Goal: Use online tool/utility

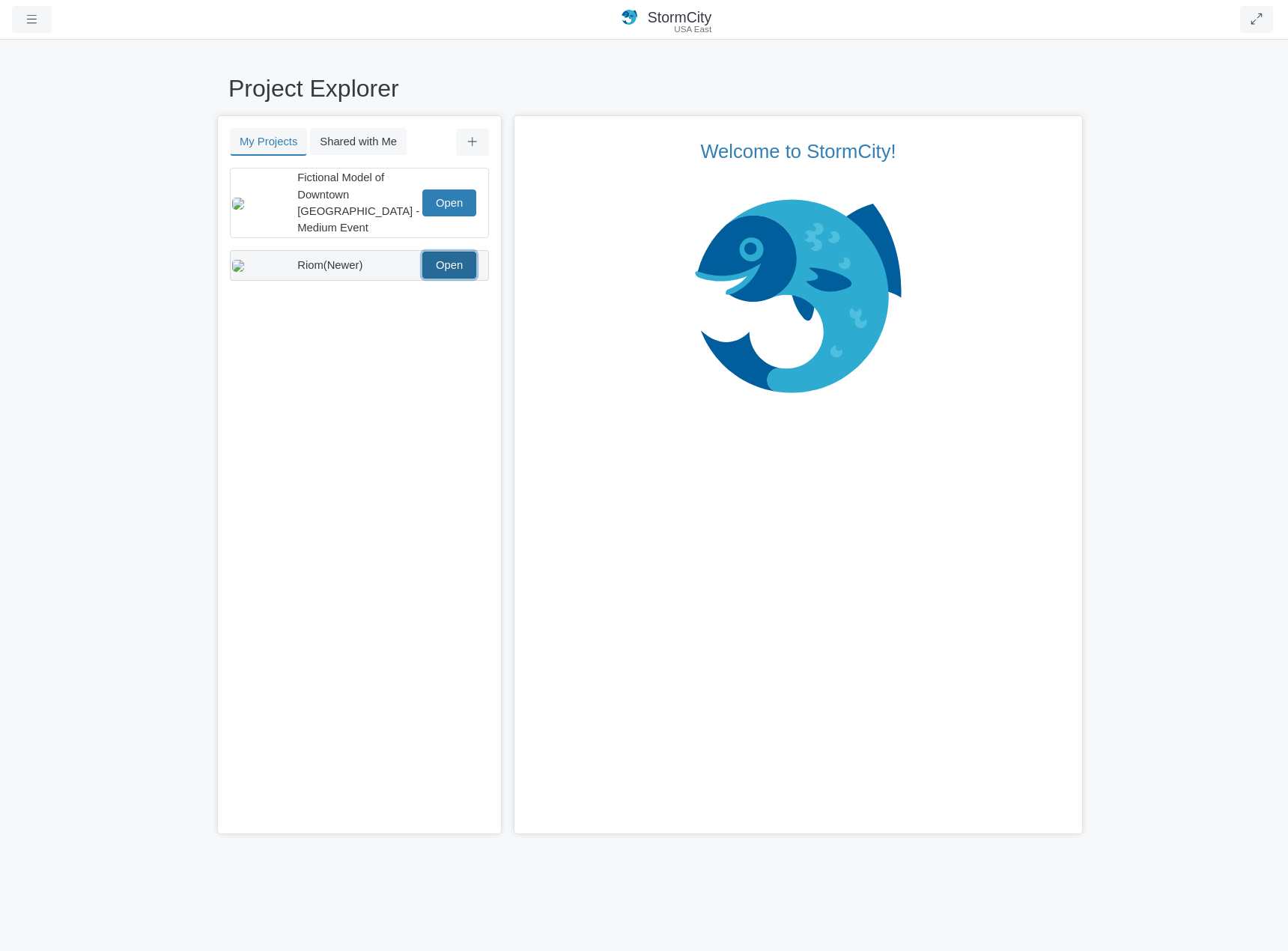
click at [448, 256] on link "Open" at bounding box center [449, 265] width 54 height 27
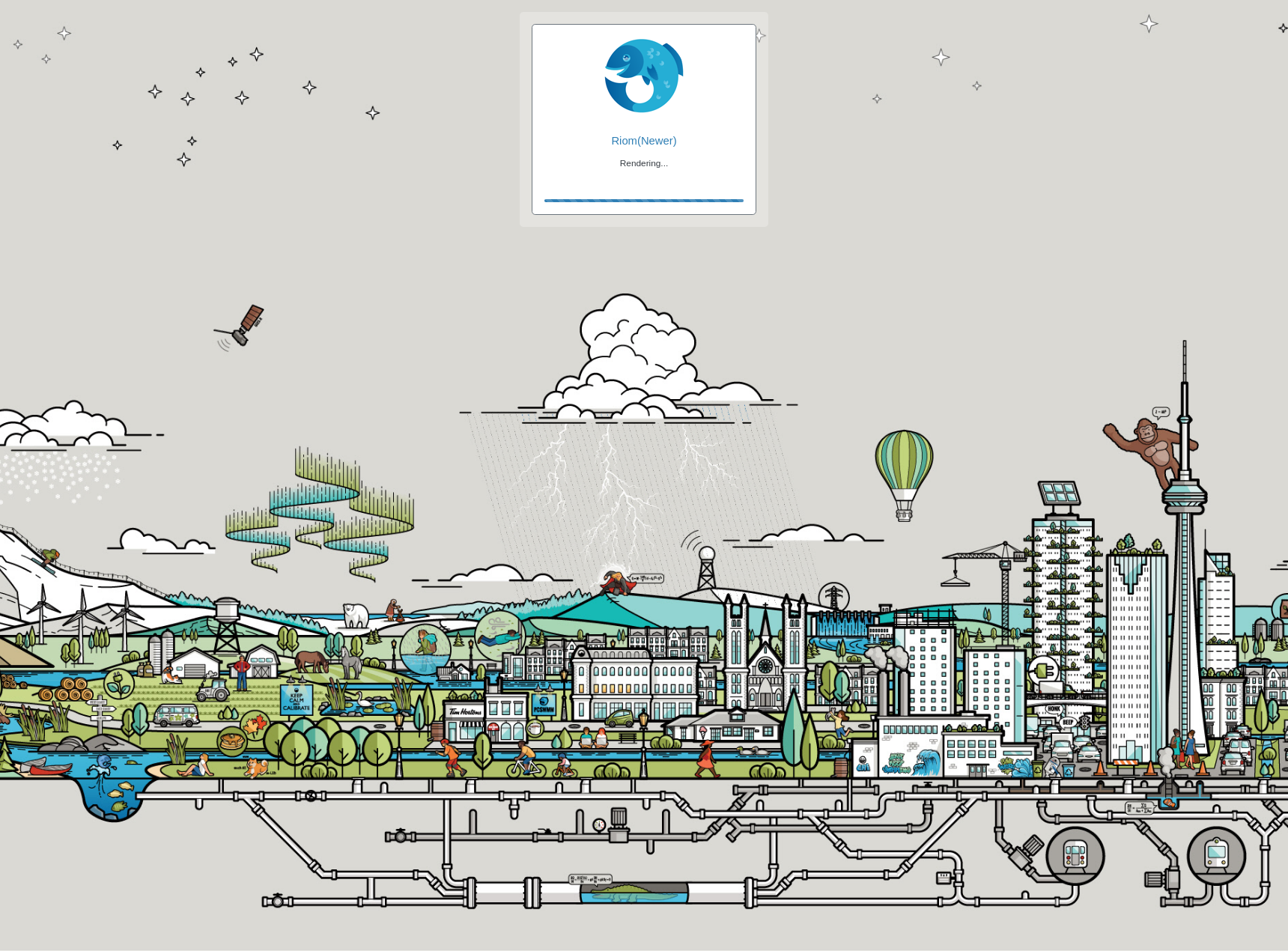
checkbox input "true"
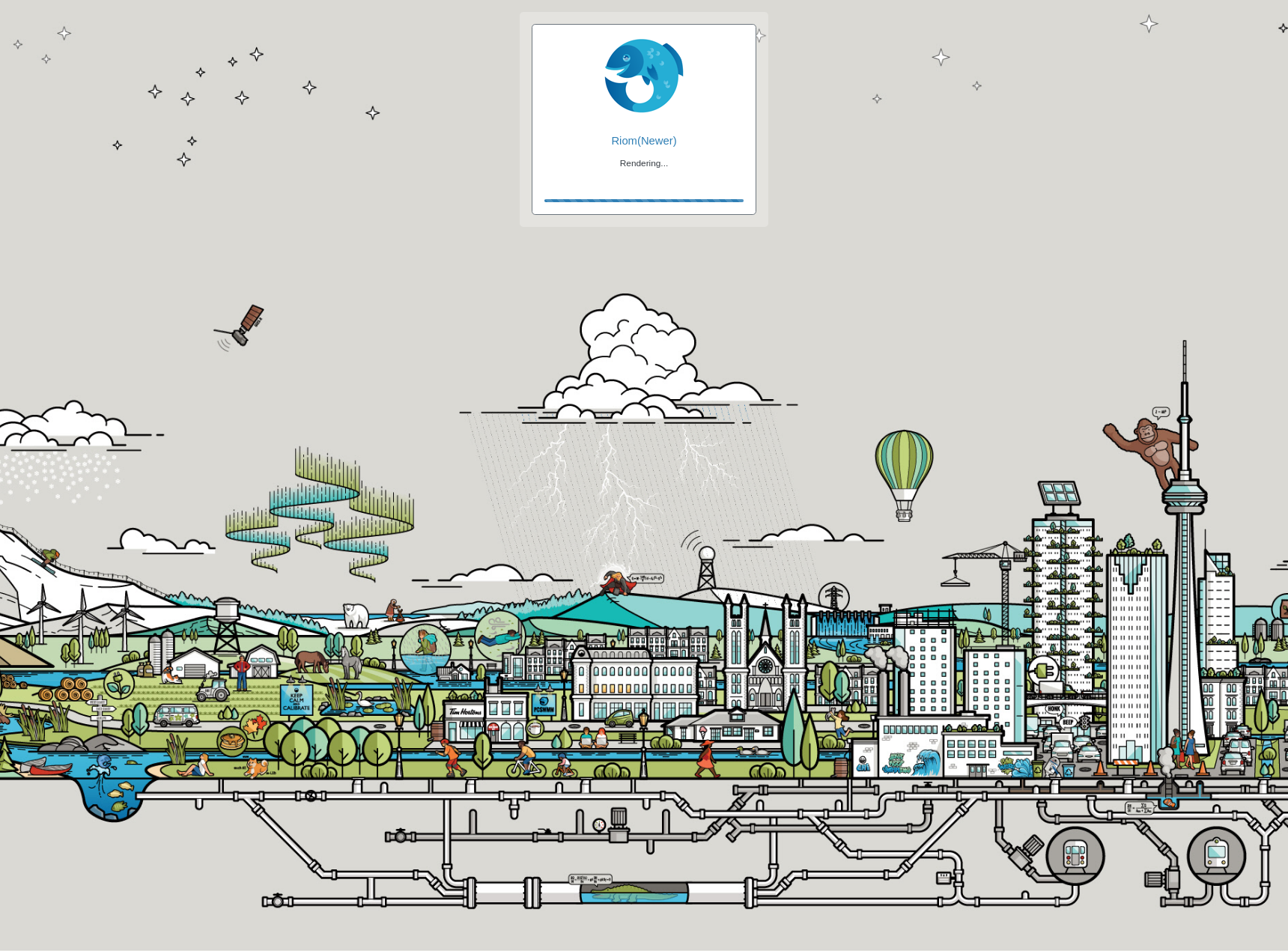
checkbox input "true"
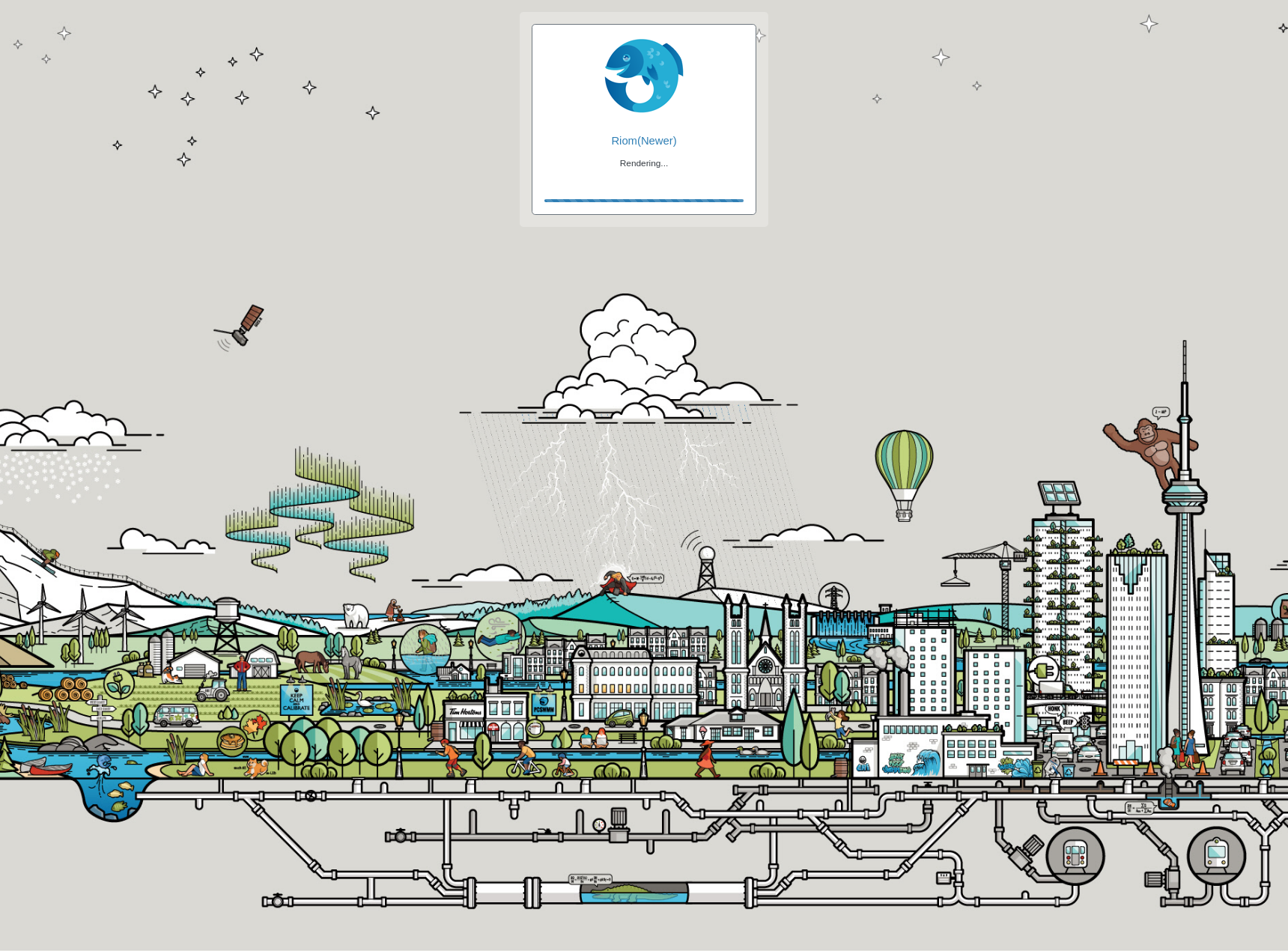
checkbox input "false"
checkbox input "true"
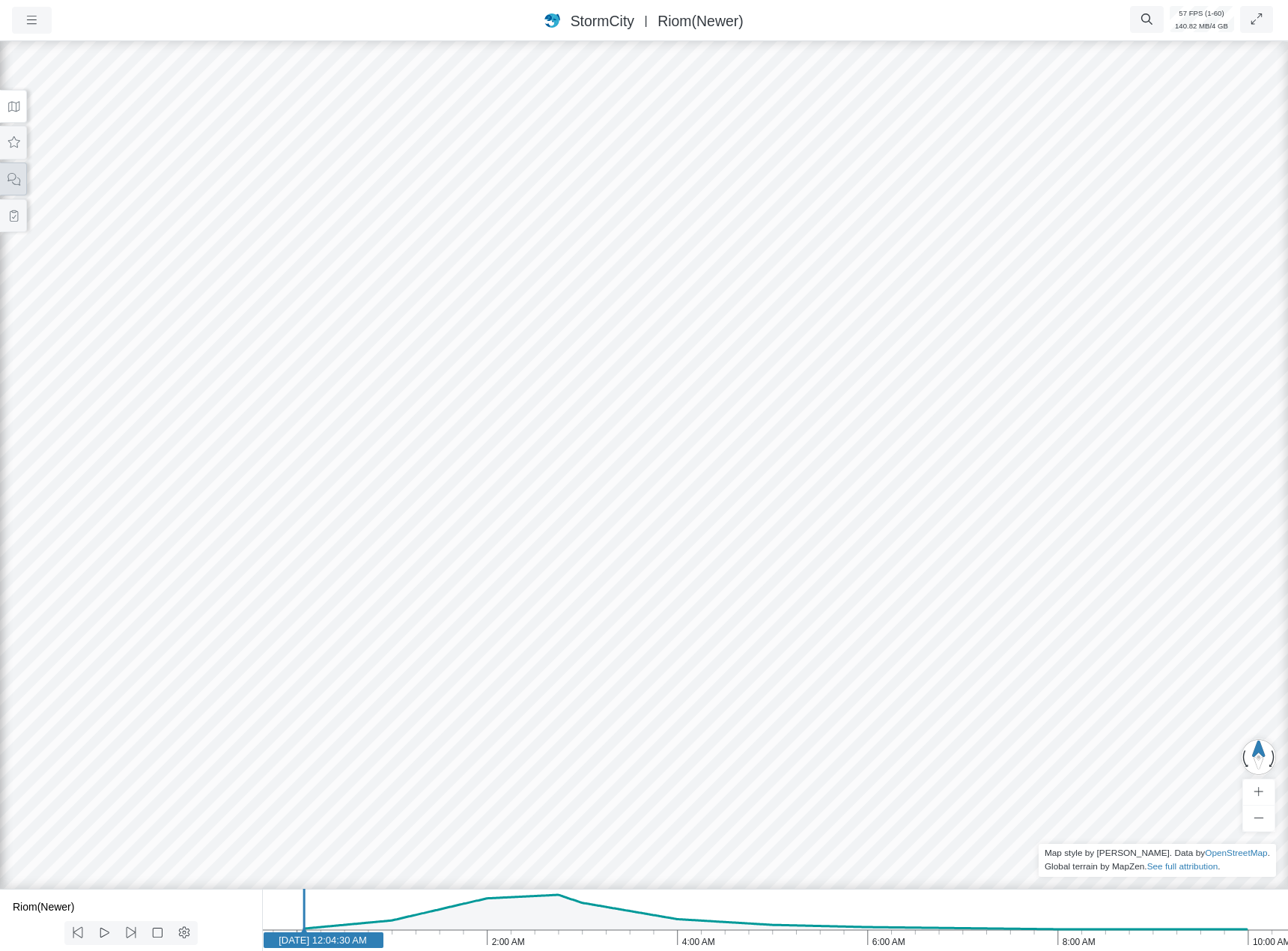
click at [14, 178] on icon at bounding box center [14, 179] width 15 height 11
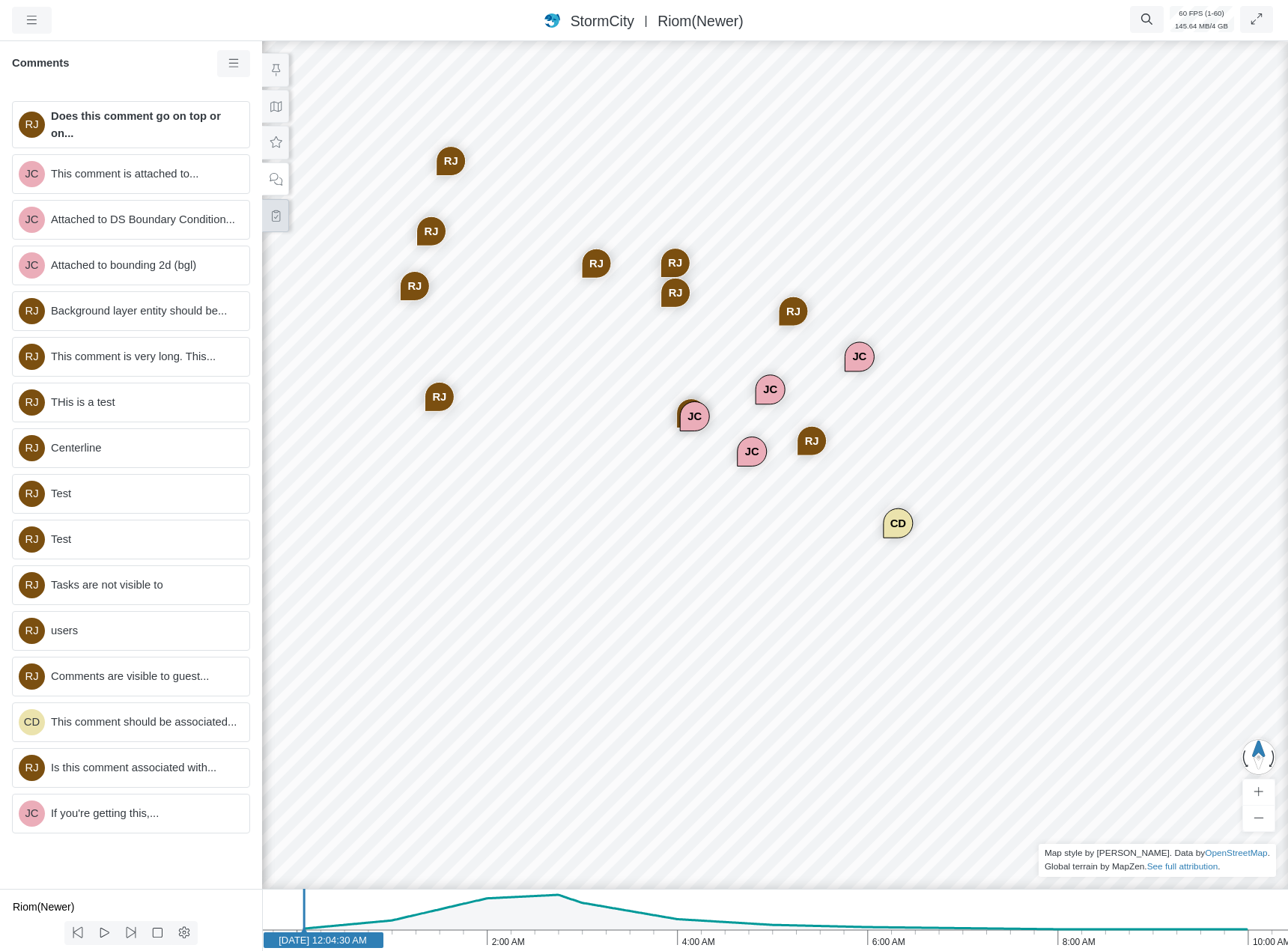
click at [271, 211] on icon at bounding box center [276, 216] width 15 height 11
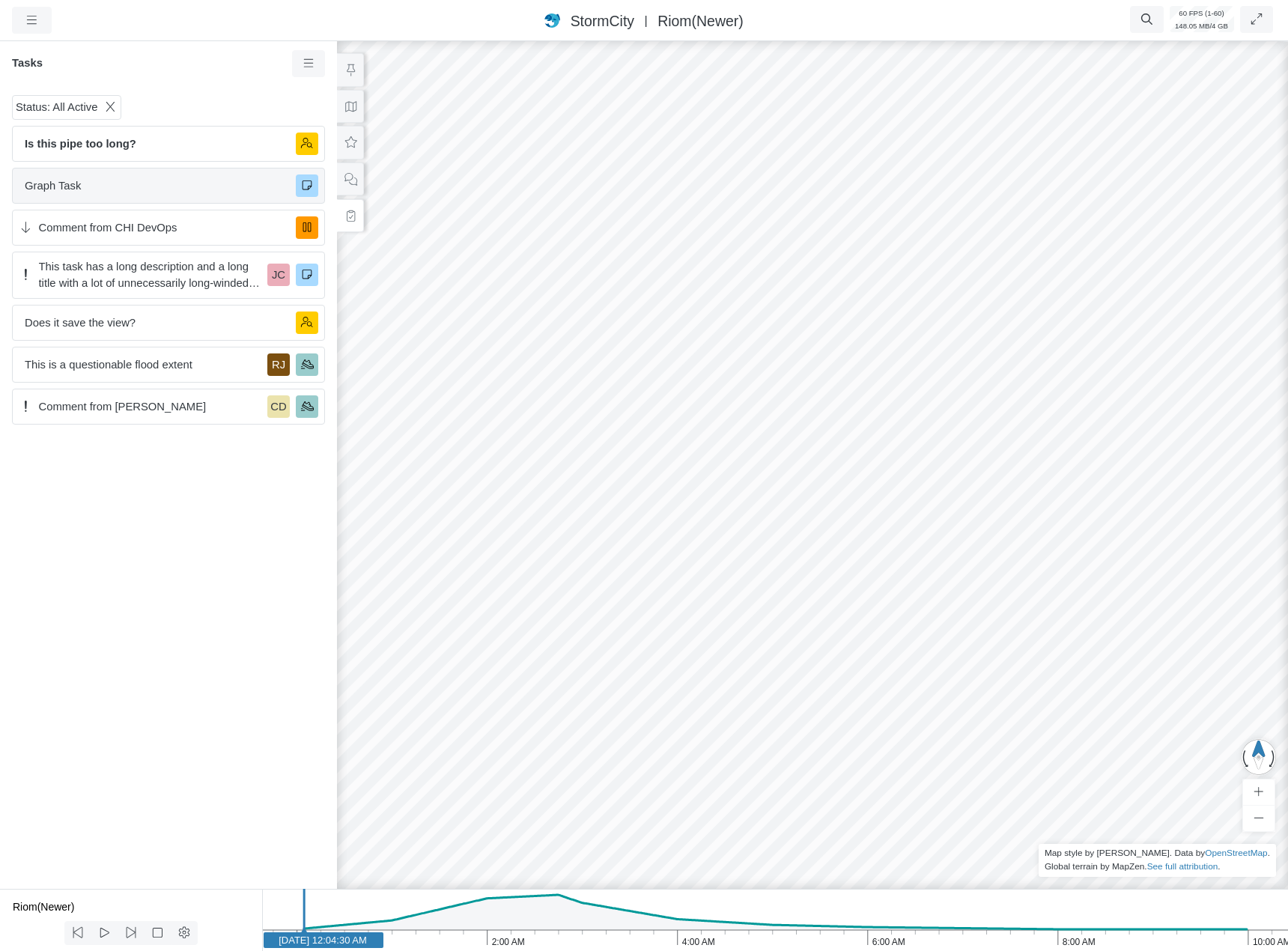
click at [145, 186] on span "Graph Task" at bounding box center [154, 185] width 259 height 16
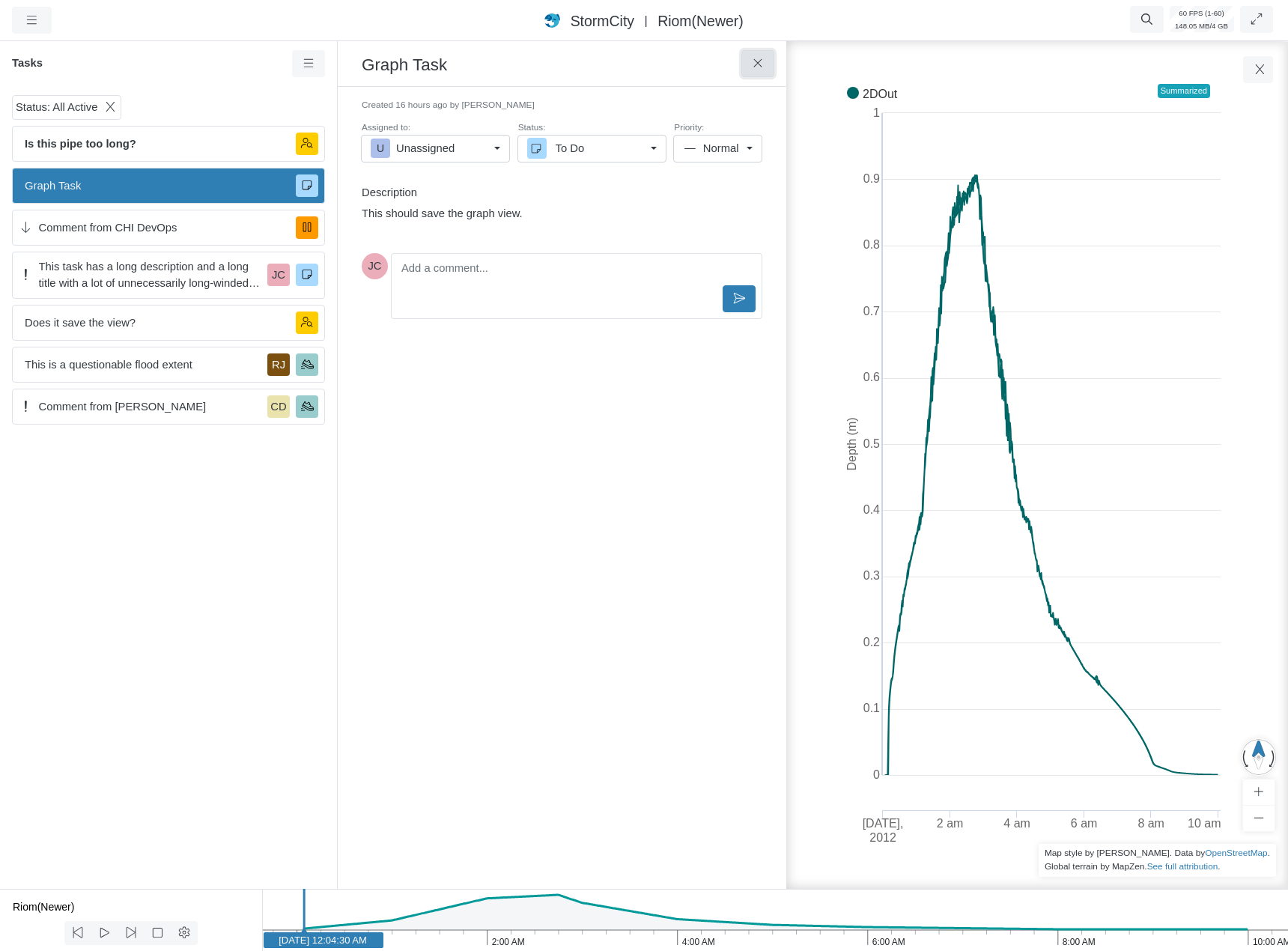
click at [762, 73] on button at bounding box center [758, 64] width 34 height 27
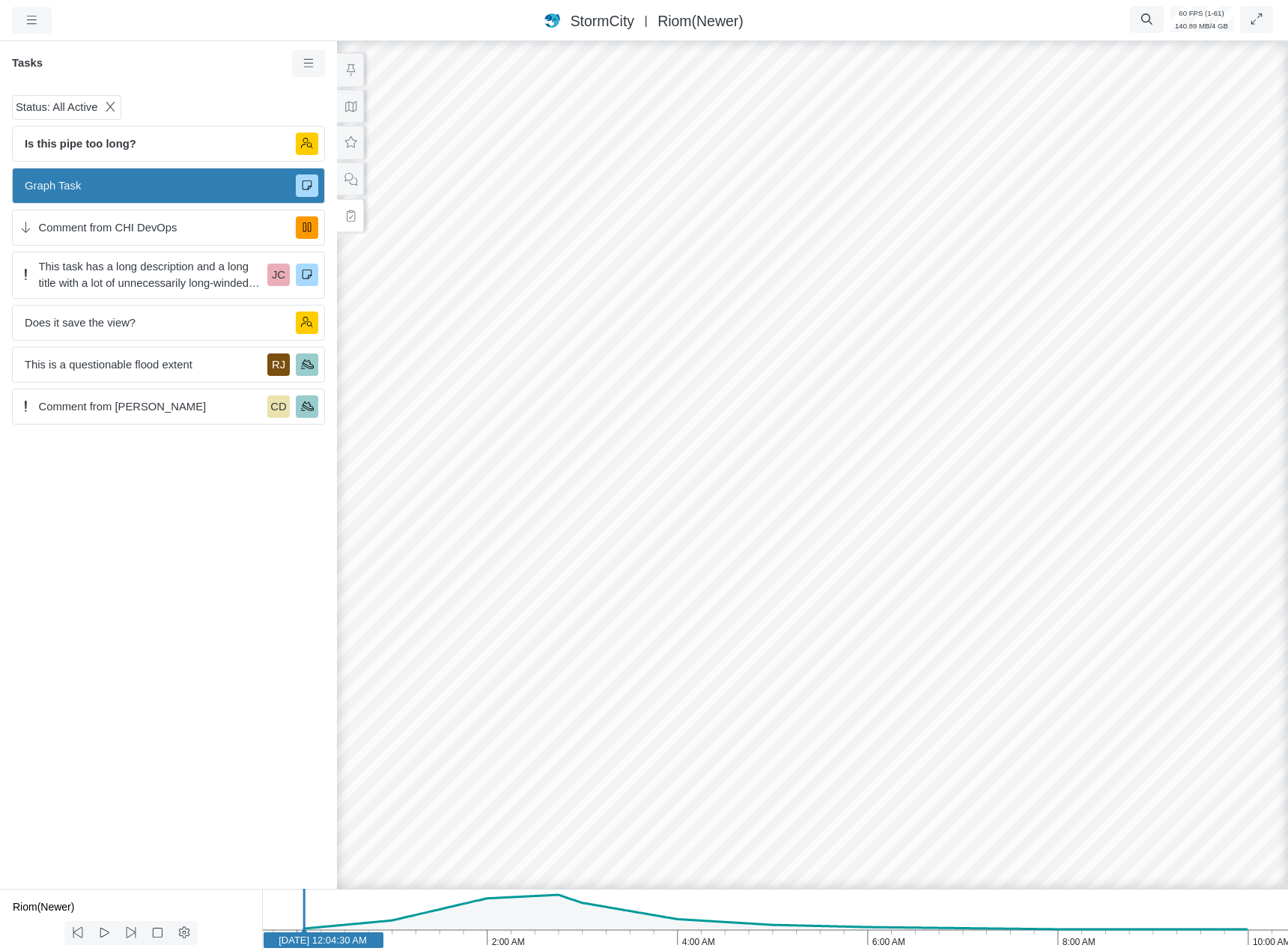
click at [199, 184] on span "Graph Task" at bounding box center [154, 185] width 259 height 16
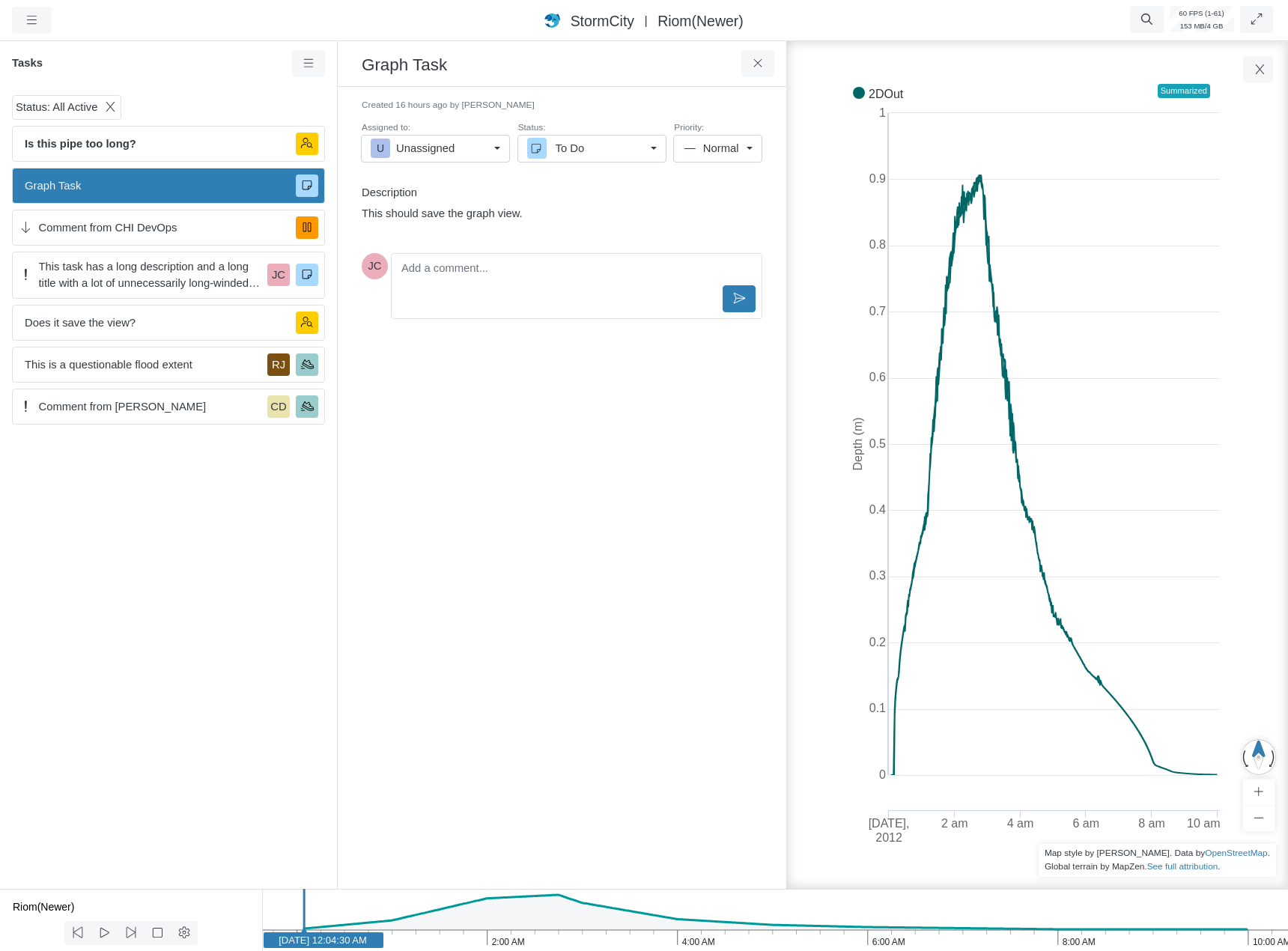
click at [451, 378] on div "Created 16 hours ago by [PERSON_NAME] Assigned to: U Unassigned U Unassigned [P…" at bounding box center [561, 488] width 424 height 778
drag, startPoint x: 763, startPoint y: 67, endPoint x: 734, endPoint y: 69, distance: 29.1
click at [763, 66] on icon at bounding box center [758, 63] width 15 height 11
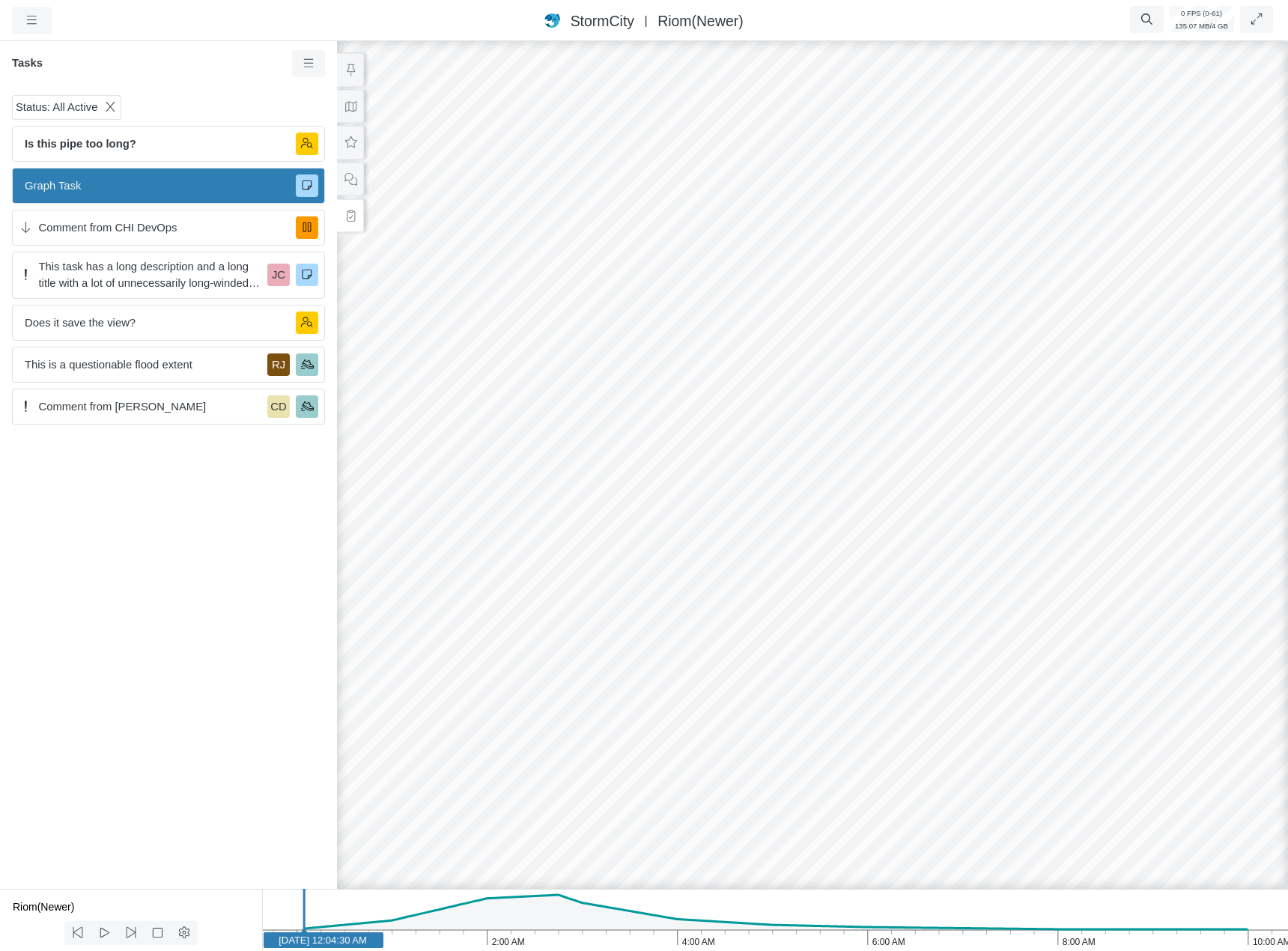
click at [266, 528] on div "Status: All Active Is this pipe too long? Graph Task Comment from CHI DevOps Th…" at bounding box center [168, 489] width 337 height 799
